Goal: Find specific page/section: Find specific page/section

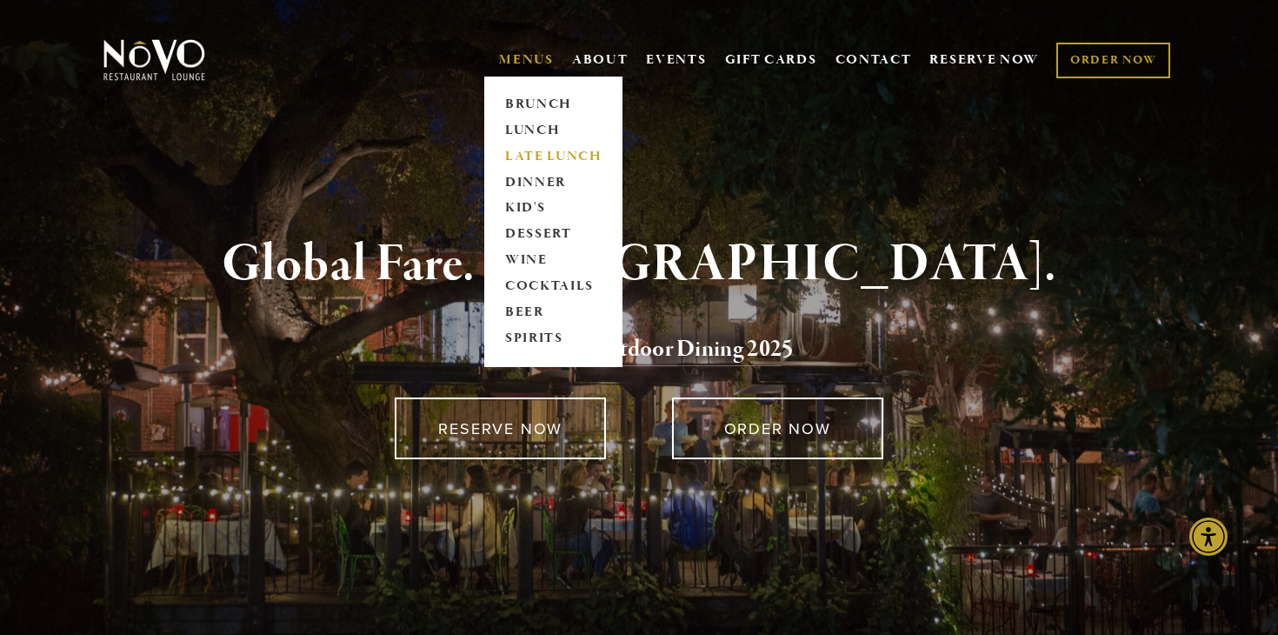
click at [518, 146] on link "LATE LUNCH" at bounding box center [553, 156] width 109 height 26
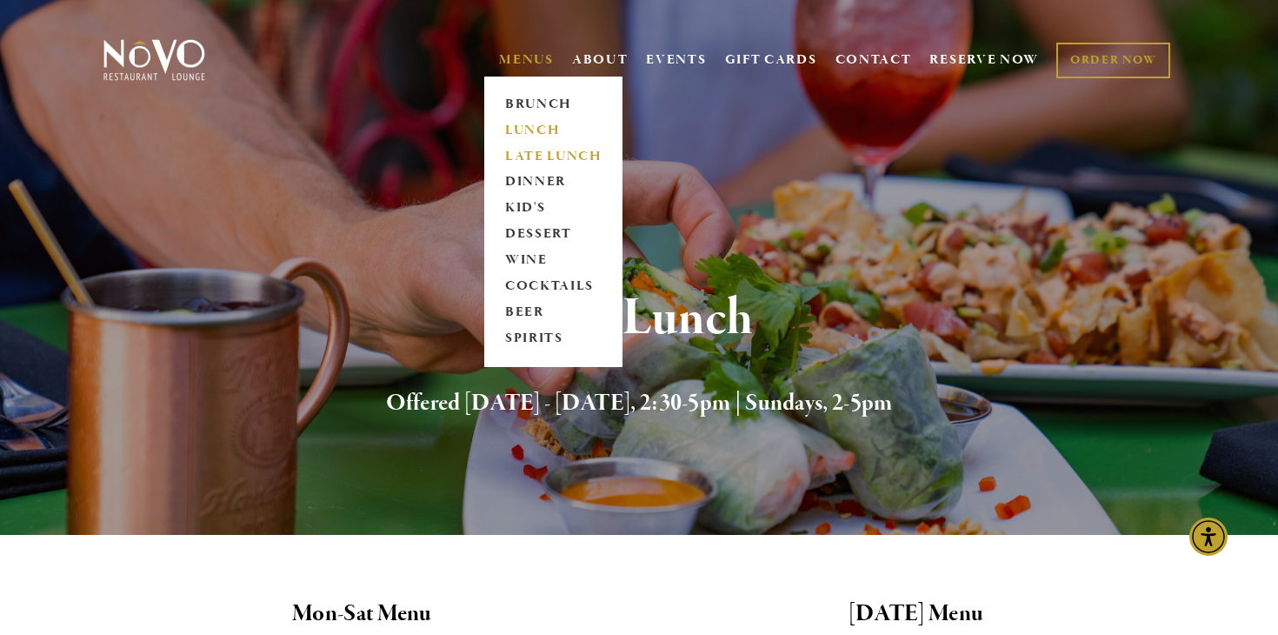
click at [523, 119] on link "LUNCH" at bounding box center [553, 130] width 109 height 26
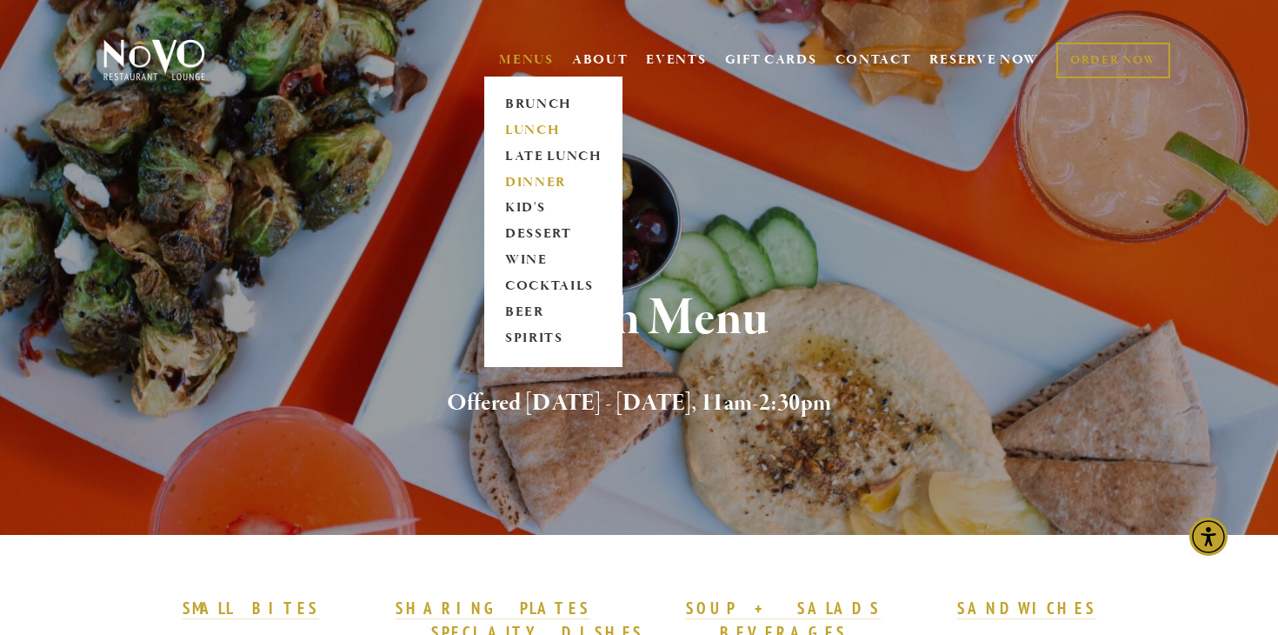
click at [550, 184] on link "DINNER" at bounding box center [553, 183] width 109 height 26
